Goal: Task Accomplishment & Management: Use online tool/utility

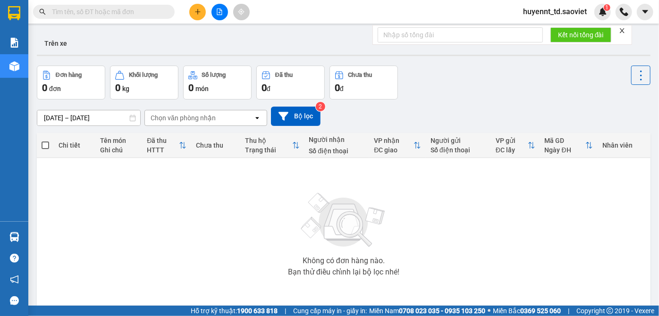
click at [132, 13] on input "text" at bounding box center [107, 12] width 111 height 10
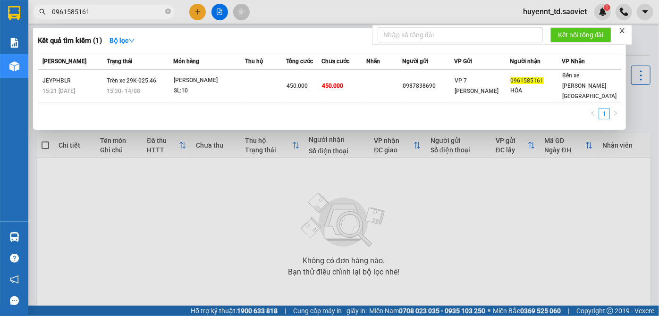
drag, startPoint x: 116, startPoint y: 11, endPoint x: 41, endPoint y: 10, distance: 75.6
click at [45, 10] on div "0961585161" at bounding box center [92, 12] width 184 height 14
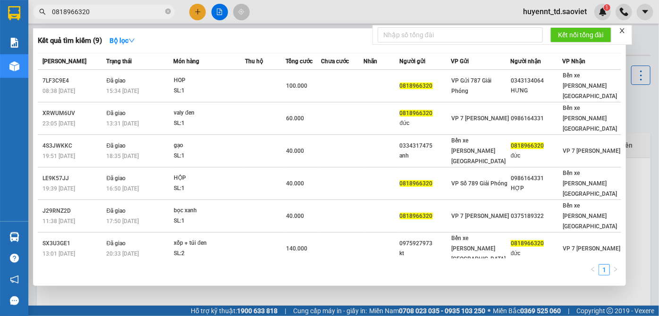
type input "0818966320"
click at [169, 10] on icon "close-circle" at bounding box center [168, 11] width 6 height 6
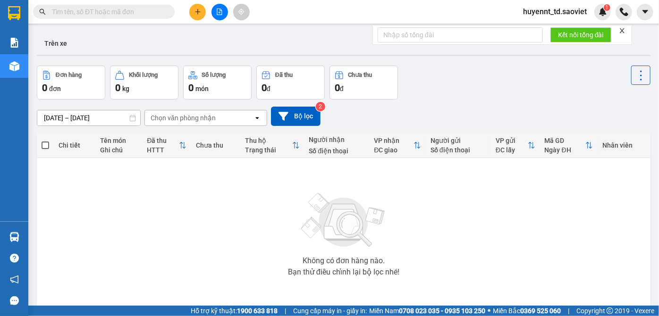
click at [119, 10] on input "text" at bounding box center [107, 12] width 111 height 10
paste input "0869241444"
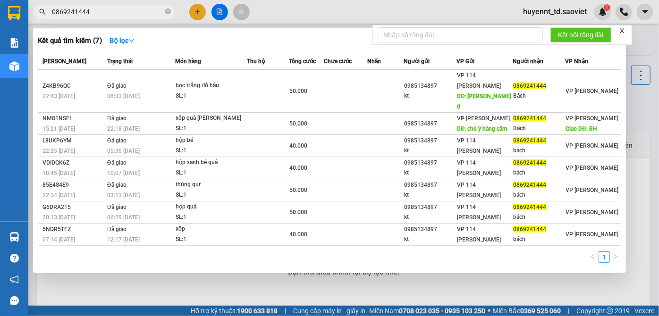
click at [65, 13] on input "0869241444" at bounding box center [107, 12] width 111 height 10
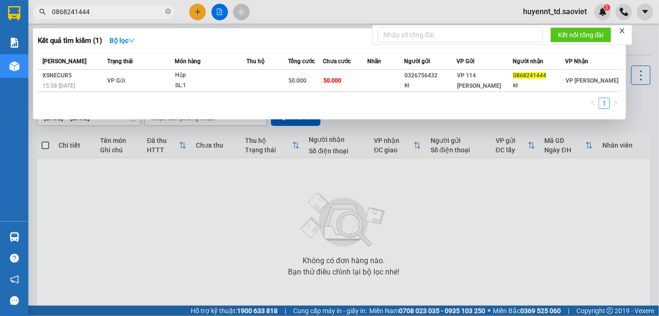
type input "0868241444"
drag, startPoint x: 89, startPoint y: 12, endPoint x: 55, endPoint y: 10, distance: 34.0
click at [50, 10] on span "0868241444" at bounding box center [104, 12] width 142 height 14
